Goal: Task Accomplishment & Management: Use online tool/utility

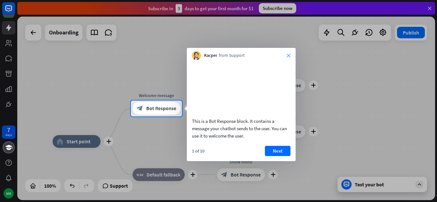
click at [290, 57] on icon "close" at bounding box center [288, 56] width 4 height 4
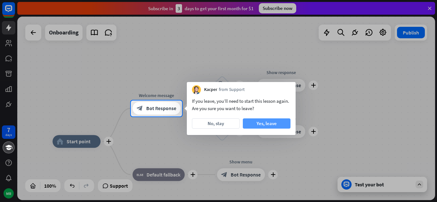
click at [263, 122] on button "Yes, leave" at bounding box center [267, 124] width 48 height 10
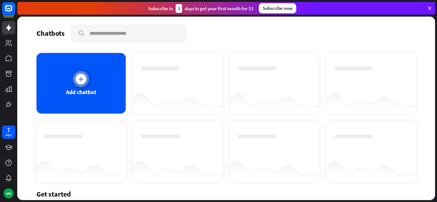
click at [75, 84] on div at bounding box center [81, 79] width 16 height 16
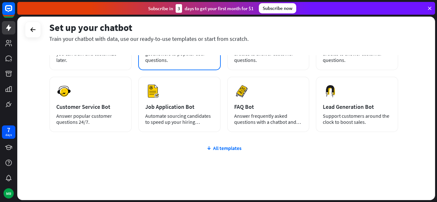
scroll to position [81, 0]
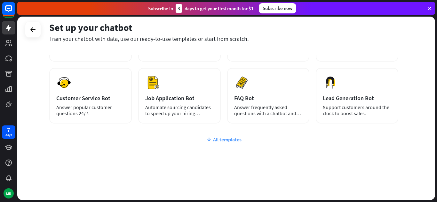
click at [227, 138] on div "All templates" at bounding box center [223, 140] width 349 height 6
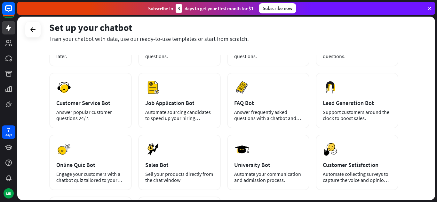
scroll to position [45, 0]
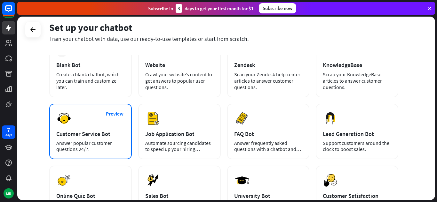
click at [79, 139] on div "Preview Customer Service Bot Answer popular customer questions 24/7." at bounding box center [90, 132] width 82 height 56
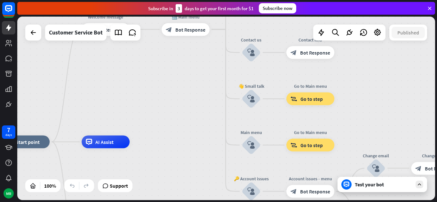
drag, startPoint x: 289, startPoint y: 65, endPoint x: 190, endPoint y: 99, distance: 104.6
click at [190, 99] on div "home_2 Start point Welcome message block_bot_response Bot Response 🔙 Main menu …" at bounding box center [225, 109] width 417 height 184
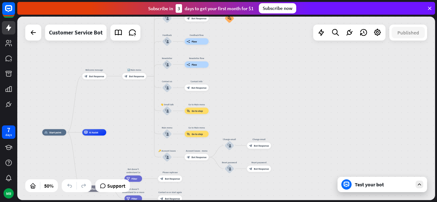
drag, startPoint x: 307, startPoint y: 75, endPoint x: 254, endPoint y: 87, distance: 54.8
click at [254, 87] on div "home_2 Start point Welcome message block_bot_response Bot Response 🔙 Main menu …" at bounding box center [225, 109] width 417 height 184
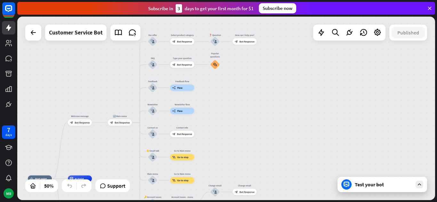
drag, startPoint x: 249, startPoint y: 81, endPoint x: 237, endPoint y: 121, distance: 42.2
click at [237, 121] on div "home_2 Start point Welcome message block_bot_response Bot Response 🔙 Main menu …" at bounding box center [225, 109] width 417 height 184
click at [378, 183] on div "Test your bot" at bounding box center [384, 185] width 58 height 6
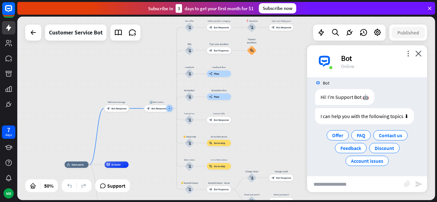
scroll to position [8, 0]
click at [354, 132] on div "FAQ" at bounding box center [361, 134] width 20 height 10
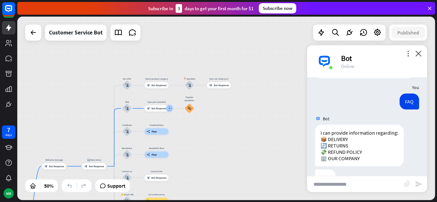
scroll to position [72, 0]
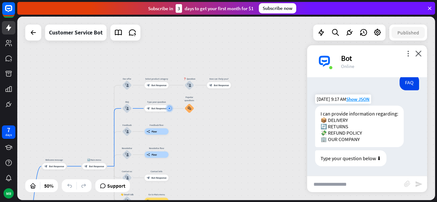
click at [344, 120] on div "I can provide information regarding: 📦 DELIVERY 🔄 RETURNS 💸 REFUND POLICY 🏢 OUR…" at bounding box center [359, 127] width 89 height 42
click at [322, 179] on input "text" at bounding box center [355, 184] width 97 height 16
type input "********"
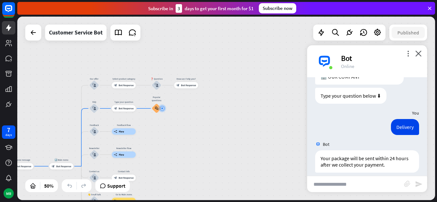
scroll to position [159, 0]
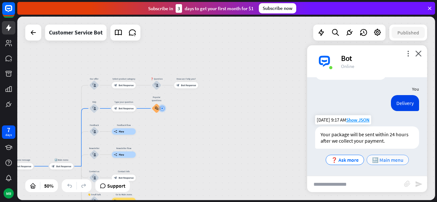
click at [384, 161] on span "🔙 Main menu" at bounding box center [387, 160] width 31 height 6
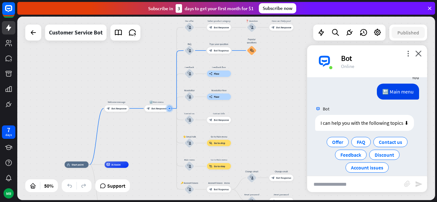
scroll to position [247, 0]
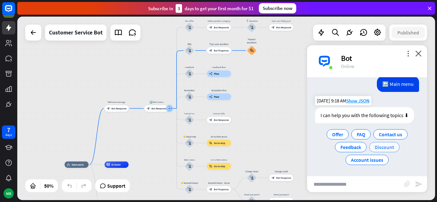
click at [374, 145] on span "Discount" at bounding box center [384, 147] width 20 height 6
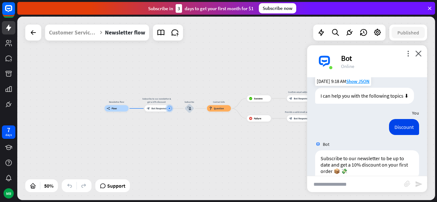
scroll to position [297, 0]
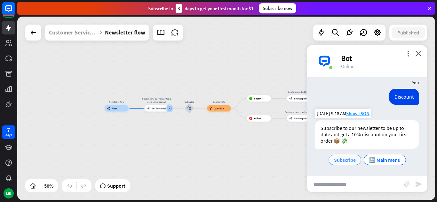
click at [339, 161] on span "Subscribe" at bounding box center [345, 160] width 22 height 6
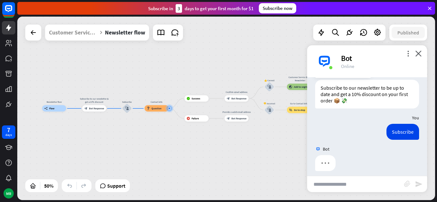
scroll to position [342, 0]
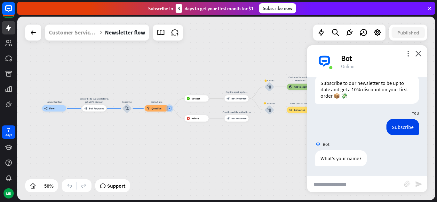
click at [337, 183] on input "text" at bounding box center [355, 184] width 97 height 16
type input "*******"
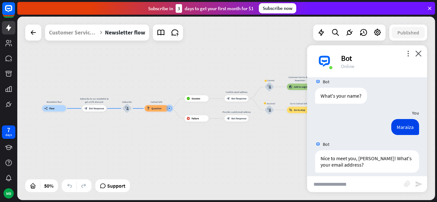
scroll to position [411, 0]
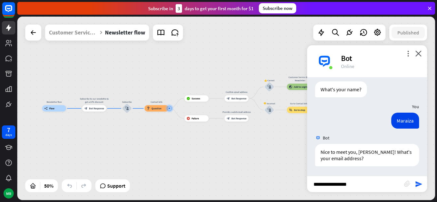
type input "**********"
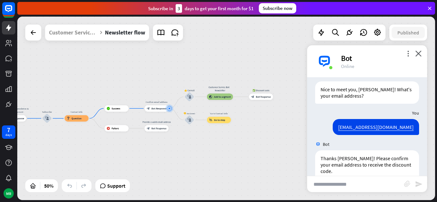
scroll to position [523, 0]
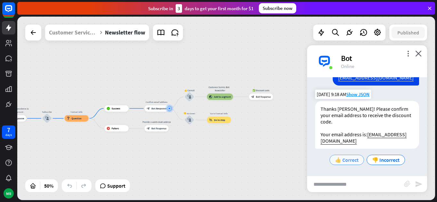
click at [352, 160] on span "👍 Correct" at bounding box center [347, 160] width 24 height 6
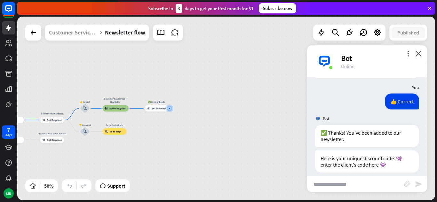
scroll to position [618, 0]
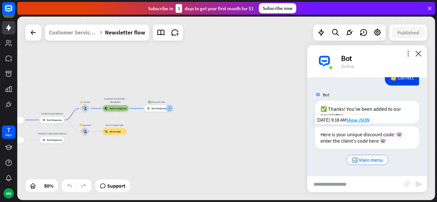
click at [355, 161] on span "🔙 Main menu" at bounding box center [366, 160] width 31 height 6
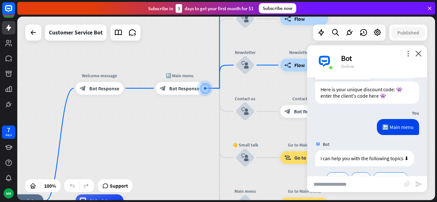
scroll to position [706, 0]
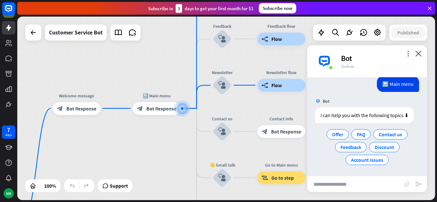
click at [416, 58] on div "Bot" at bounding box center [380, 58] width 78 height 10
click at [418, 54] on icon "close" at bounding box center [418, 54] width 6 height 6
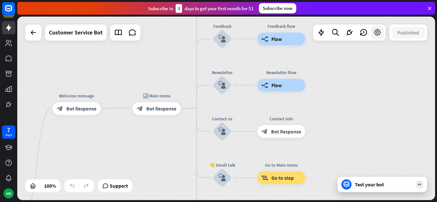
click at [375, 31] on icon at bounding box center [377, 32] width 8 height 8
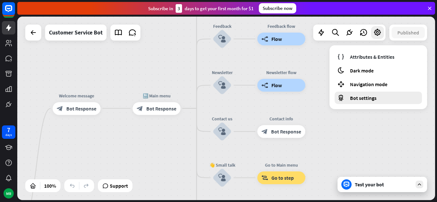
click at [364, 102] on div "Bot settings" at bounding box center [377, 98] width 87 height 12
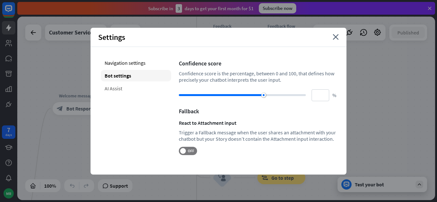
click at [119, 86] on div "AI Assist" at bounding box center [136, 89] width 70 height 12
type input "**"
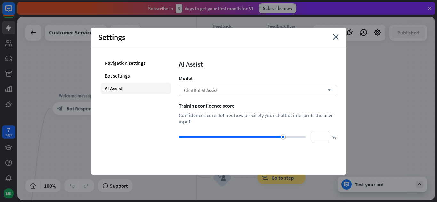
click at [330, 88] on div "ChatBot AI Assist arrow_down" at bounding box center [257, 91] width 157 height 12
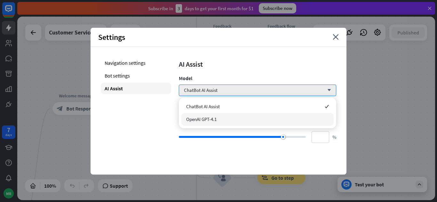
click at [225, 118] on div "OpenAI GPT-4.1" at bounding box center [257, 119] width 152 height 13
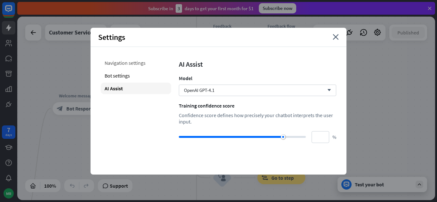
click at [129, 61] on div "Navigation settings" at bounding box center [136, 63] width 70 height 12
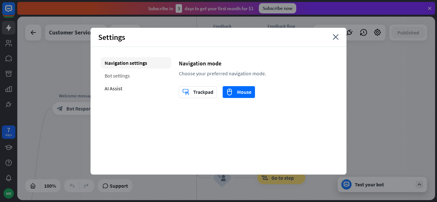
click at [124, 79] on div "Bot settings" at bounding box center [136, 76] width 70 height 12
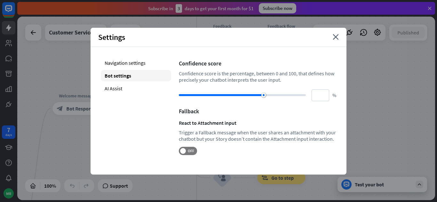
click at [335, 40] on div "Settings close" at bounding box center [218, 37] width 256 height 19
click at [335, 36] on icon "close" at bounding box center [335, 37] width 6 height 6
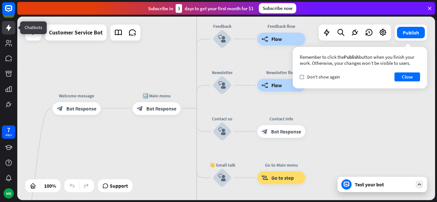
click at [12, 31] on icon at bounding box center [9, 28] width 8 height 8
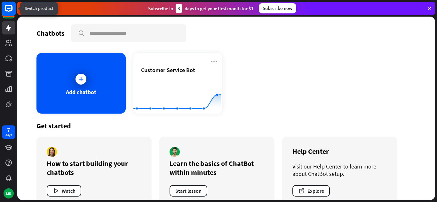
click at [7, 12] on rect at bounding box center [9, 9] width 14 height 14
